Goal: Transaction & Acquisition: Purchase product/service

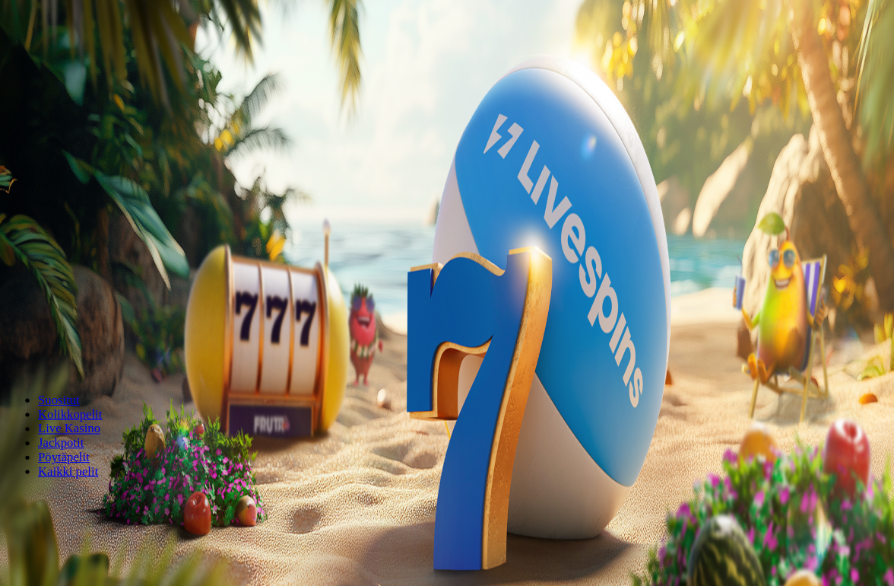
scroll to position [7, 0]
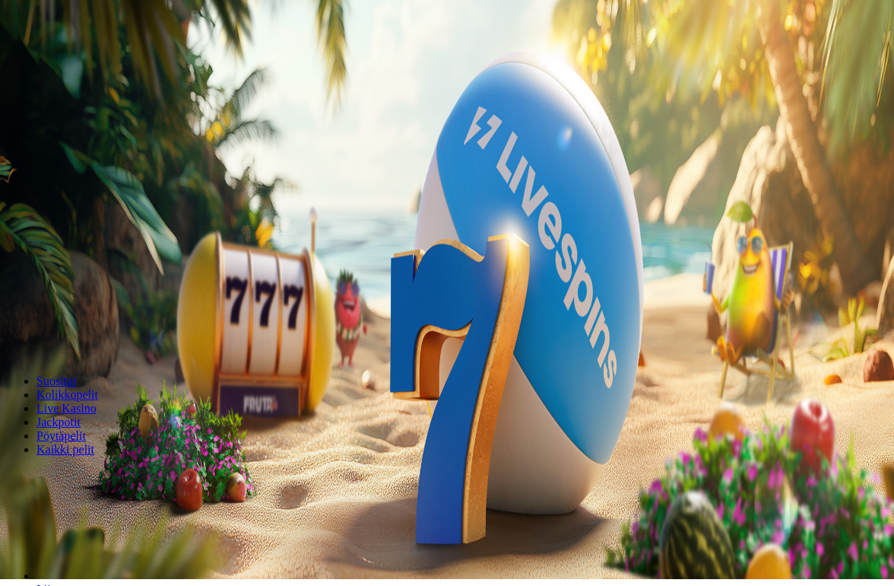
click at [87, 54] on span "Kirjaudu" at bounding box center [105, 48] width 37 height 11
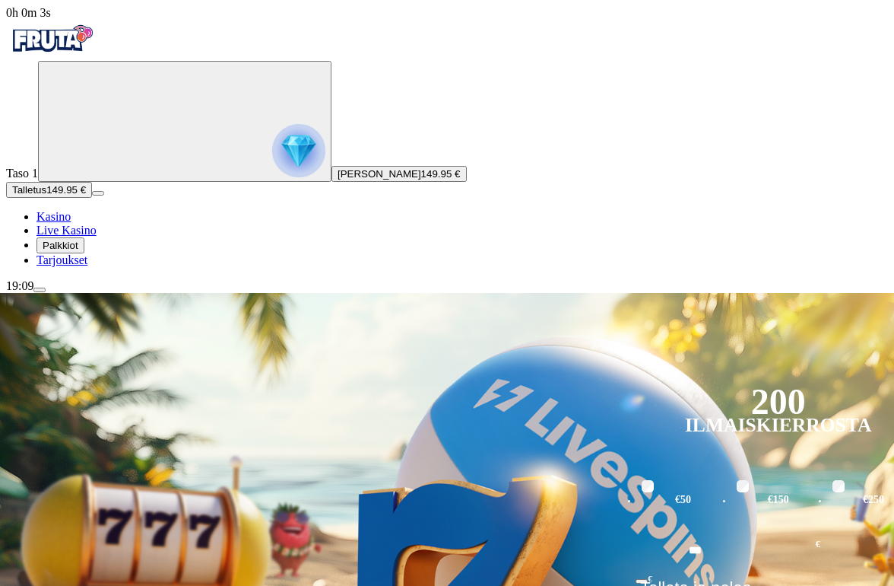
click at [55, 253] on button "Palkkiot" at bounding box center [61, 245] width 48 height 16
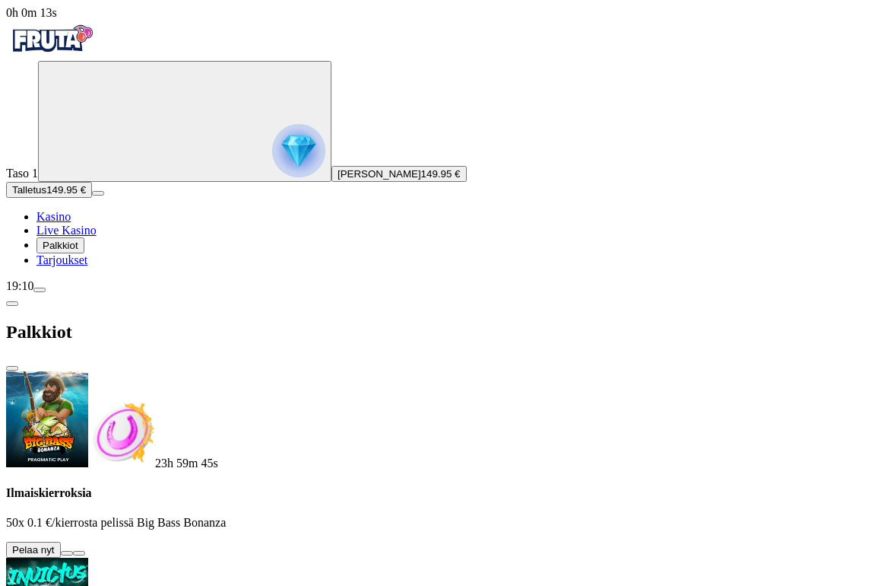
click at [73, 551] on button at bounding box center [67, 553] width 12 height 5
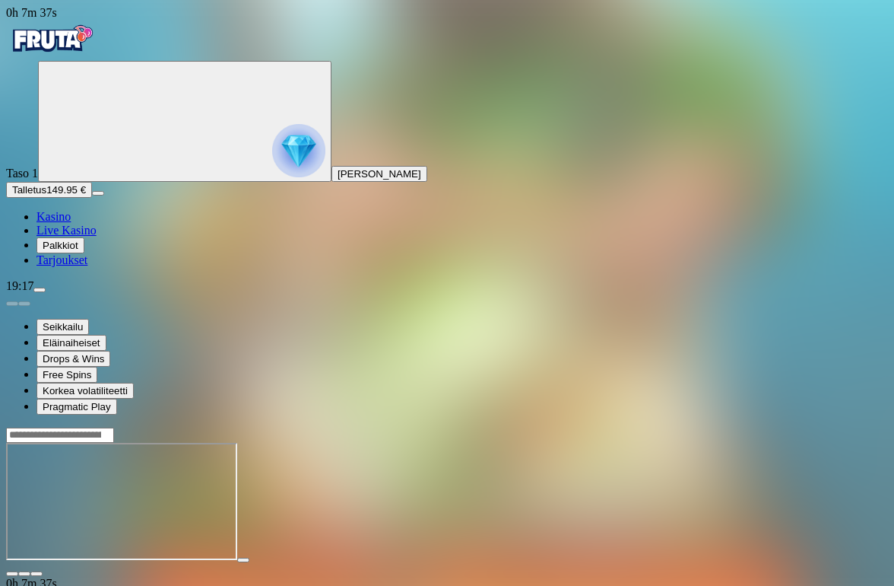
click at [71, 223] on span "Kasino" at bounding box center [54, 216] width 34 height 13
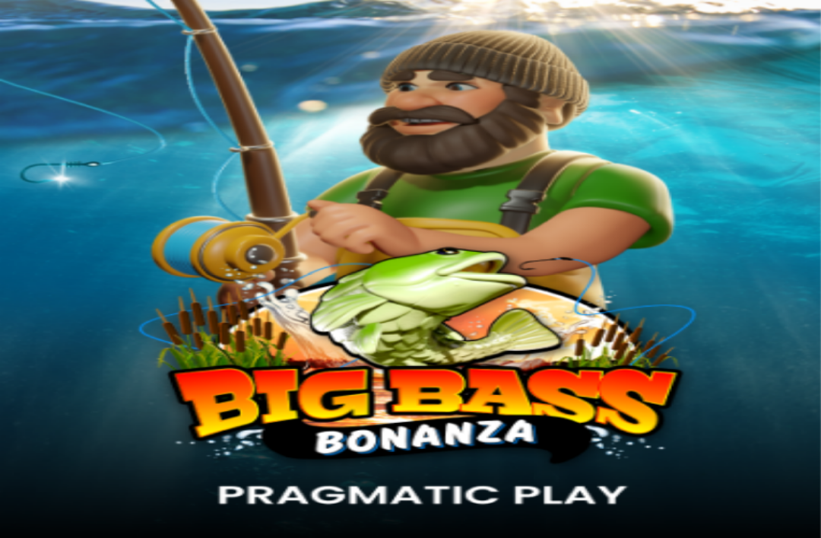
click at [272, 148] on img "Primary" at bounding box center [298, 150] width 53 height 53
